Goal: Task Accomplishment & Management: Use online tool/utility

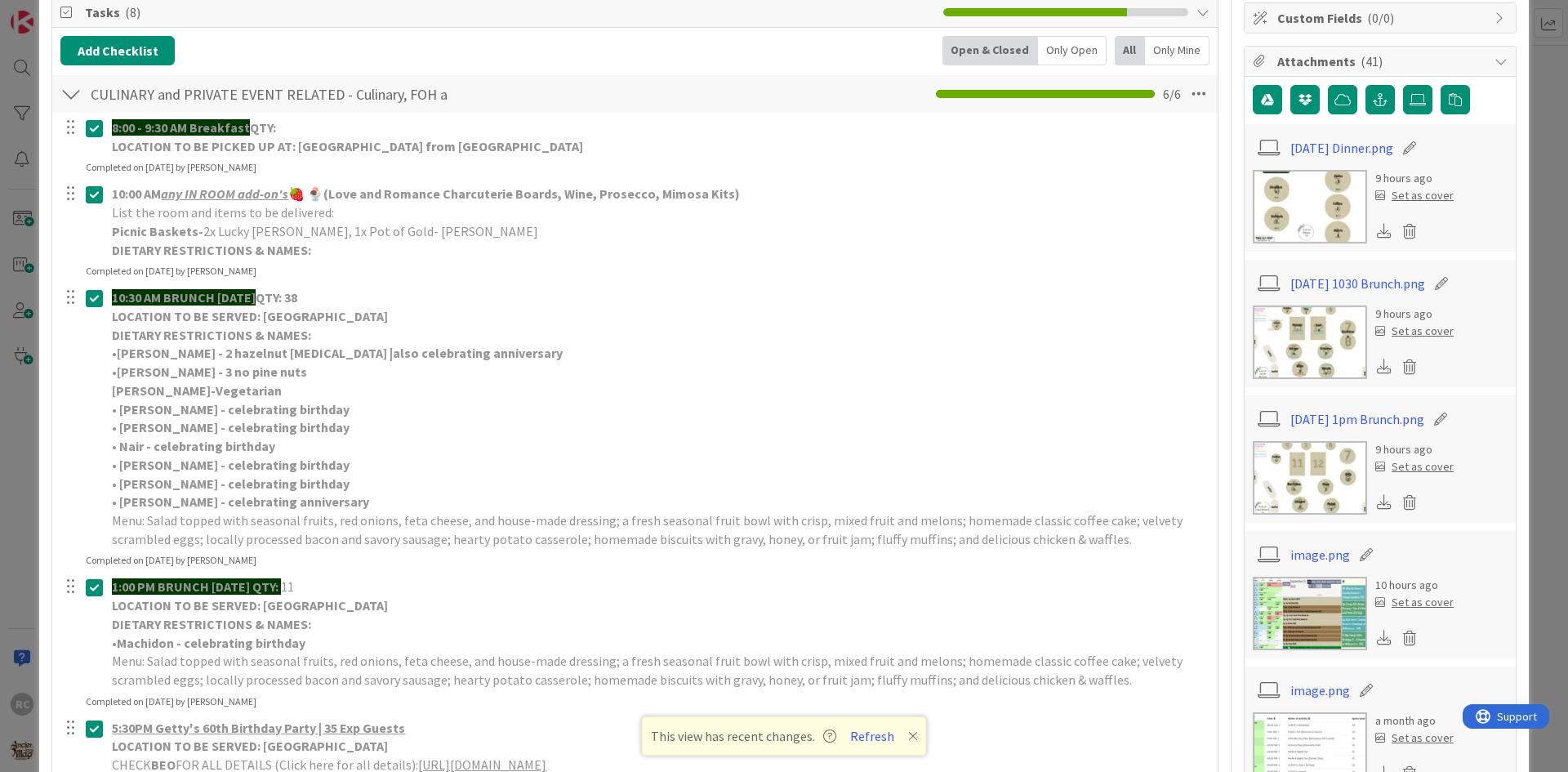
scroll to position [32, 0]
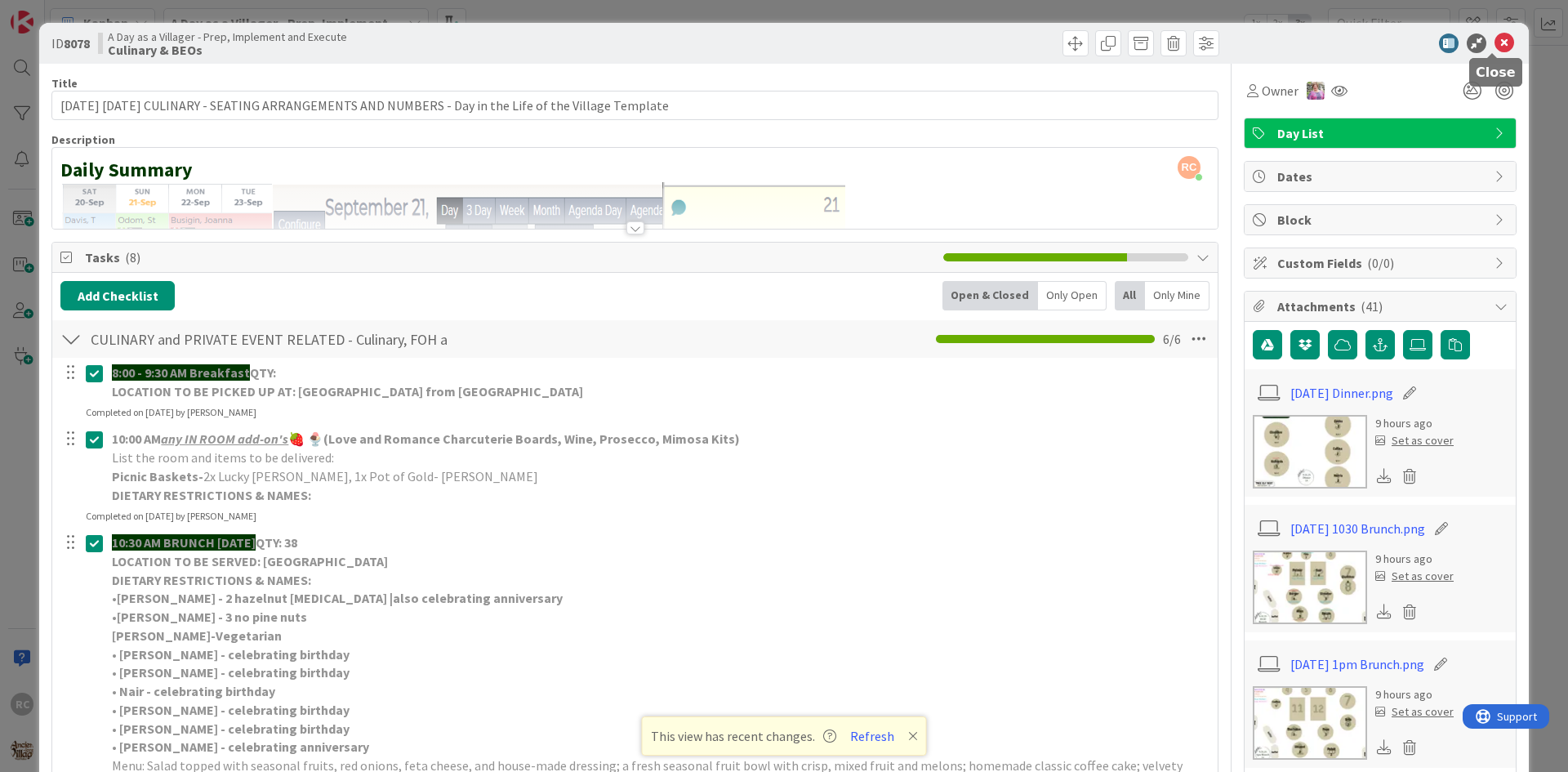
click at [1495, 38] on icon at bounding box center [1504, 43] width 20 height 20
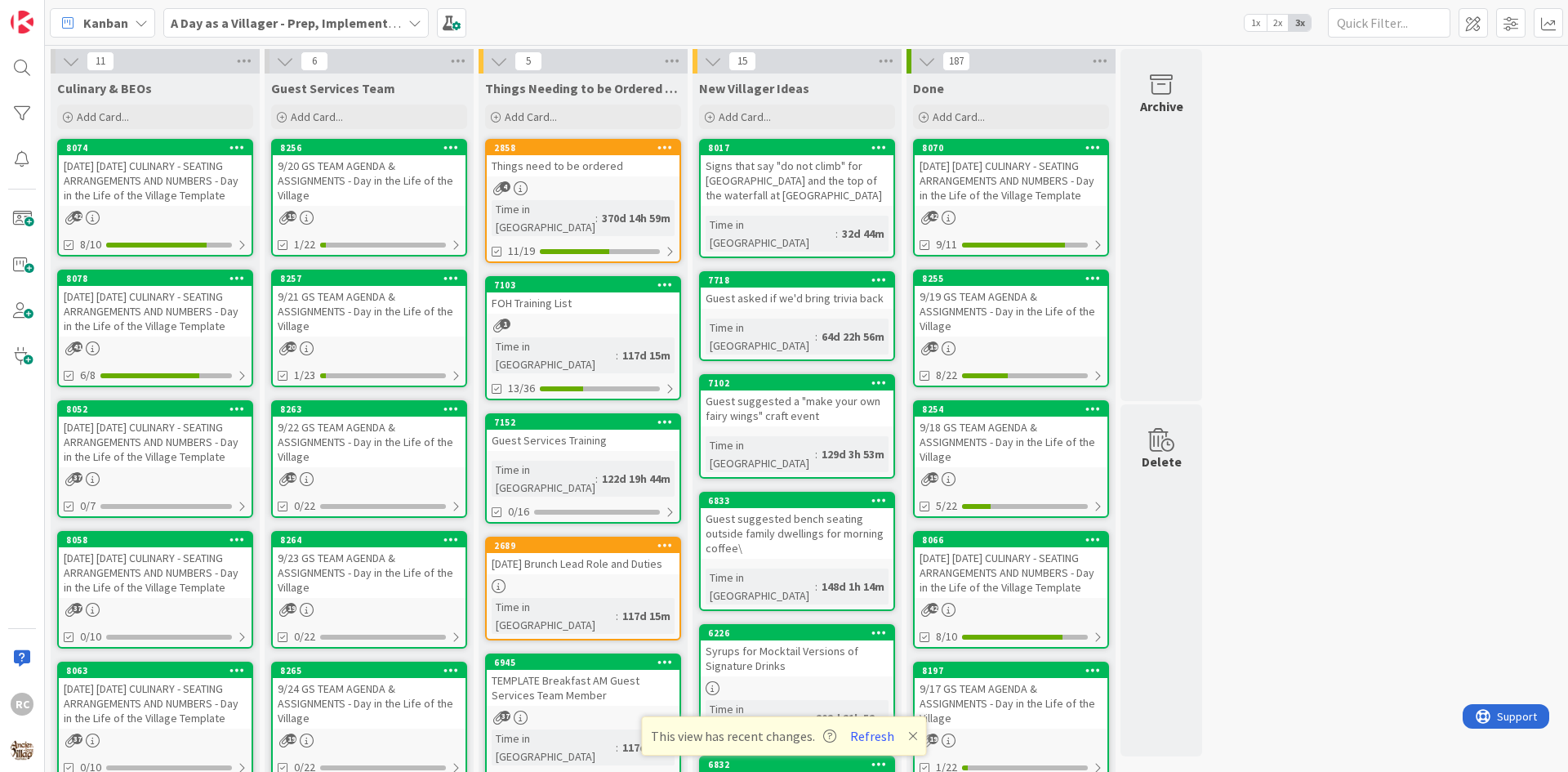
click at [579, 189] on div "4" at bounding box center [583, 188] width 193 height 14
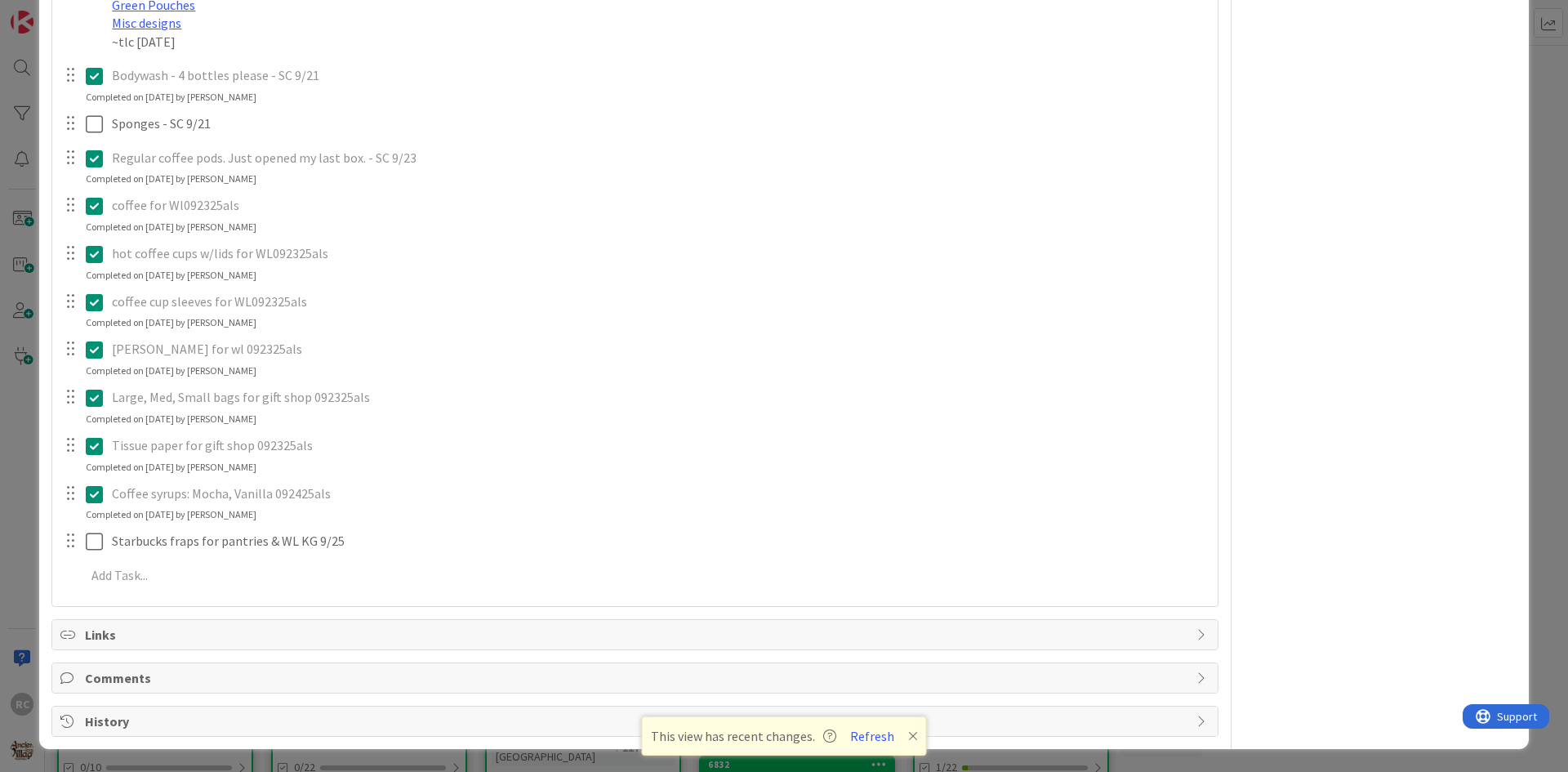
scroll to position [1241, 0]
click at [882, 741] on button "Refresh" at bounding box center [871, 735] width 55 height 22
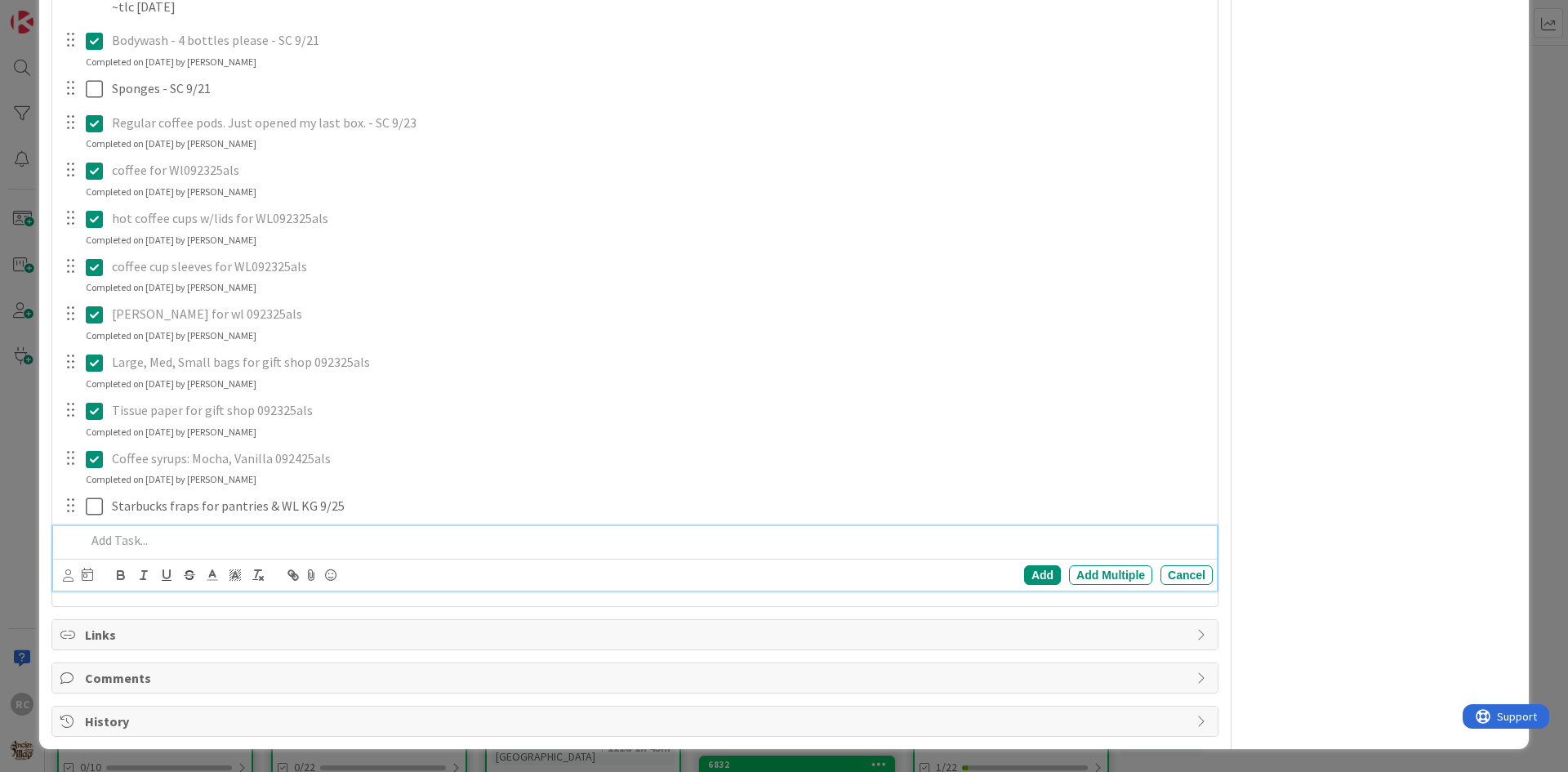
click at [113, 550] on p at bounding box center [645, 540] width 1121 height 19
click at [91, 550] on p "to go boxes for Willows please" at bounding box center [645, 540] width 1121 height 19
click at [301, 550] on p "To go boxes for Willows please" at bounding box center [645, 540] width 1121 height 19
click at [1024, 584] on div "Add" at bounding box center [1042, 575] width 37 height 20
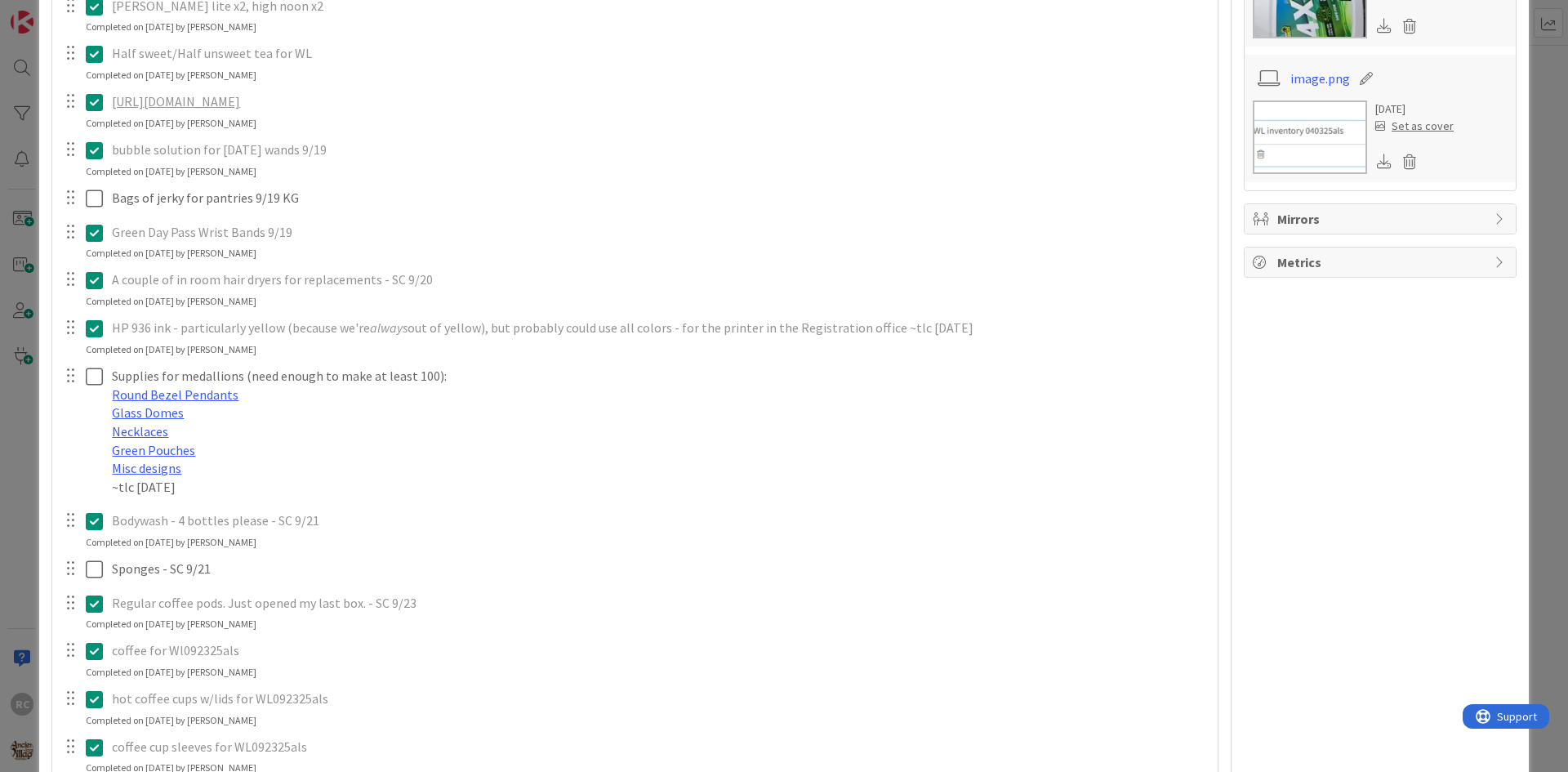
scroll to position [669, 0]
